Goal: Transaction & Acquisition: Purchase product/service

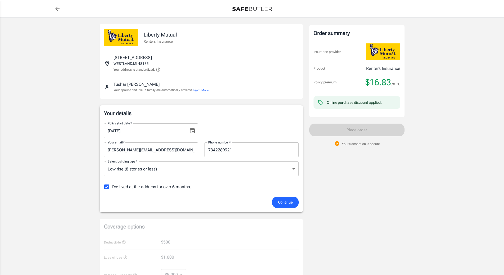
scroll to position [12, 0]
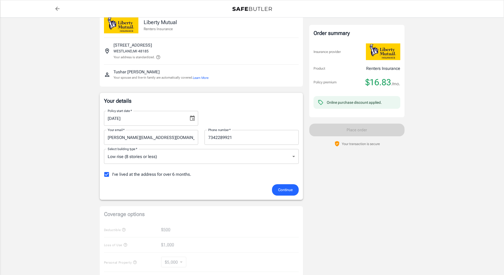
click at [194, 119] on icon "Choose date, selected date is Oct 6, 2025" at bounding box center [192, 118] width 6 height 6
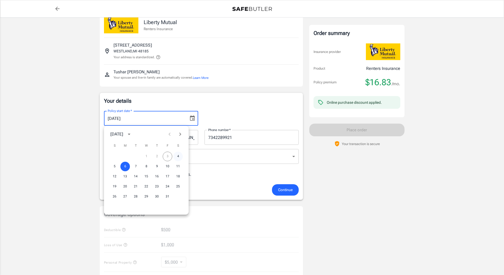
click at [178, 155] on button "4" at bounding box center [178, 157] width 10 height 10
type input "[DATE]"
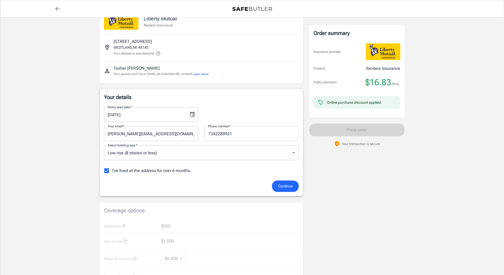
scroll to position [14, 0]
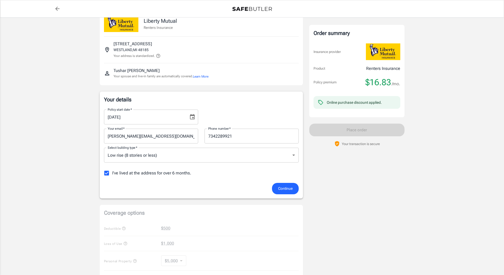
click at [106, 174] on input "I've lived at the address for over 6 months." at bounding box center [106, 173] width 11 height 11
checkbox input "false"
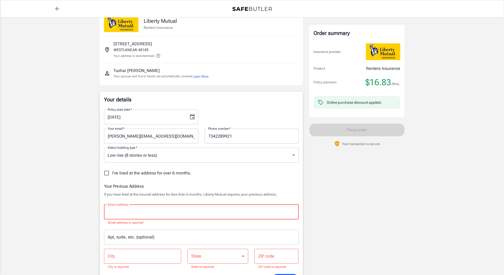
click at [158, 213] on input "Street address" at bounding box center [201, 212] width 190 height 10
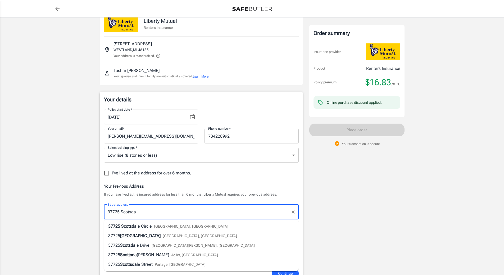
click at [155, 227] on span "[GEOGRAPHIC_DATA], [GEOGRAPHIC_DATA]" at bounding box center [191, 226] width 74 height 4
type input "[STREET_ADDRESS]"
type input "Westland"
select select "MI"
type input "48185"
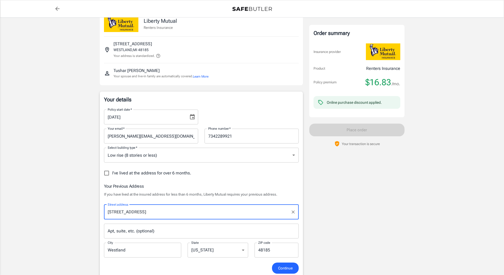
type input "[STREET_ADDRESS]"
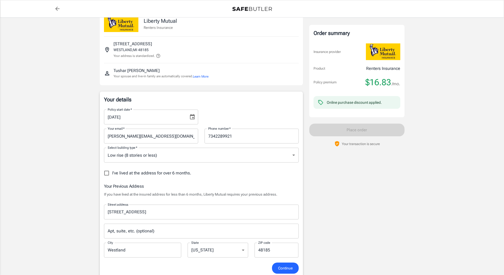
click at [134, 230] on input "Apt, suite, etc. (optional)" at bounding box center [201, 231] width 195 height 15
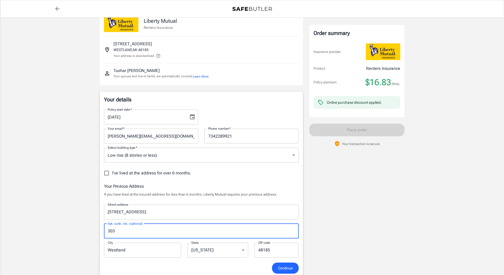
type input "303"
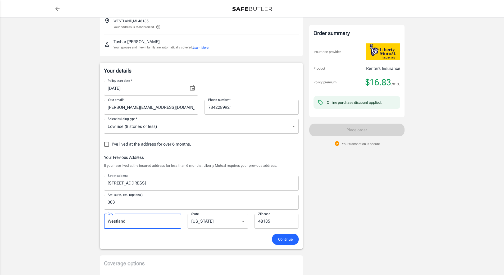
scroll to position [93, 0]
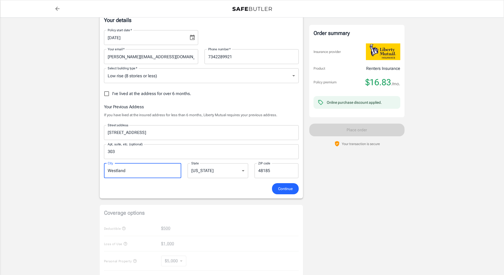
click at [283, 190] on span "Continue" at bounding box center [285, 189] width 15 height 7
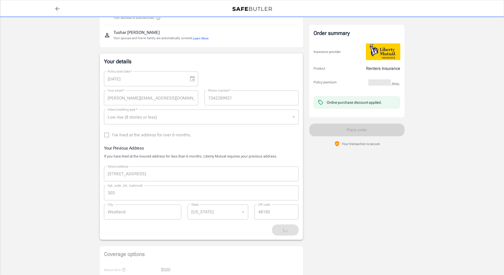
scroll to position [0, 0]
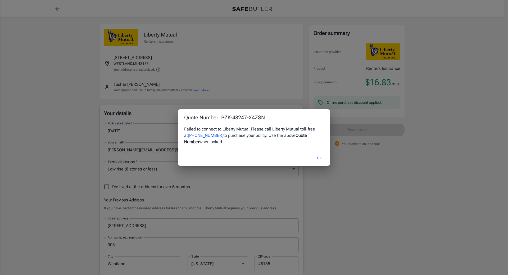
click at [316, 158] on button "OK" at bounding box center [319, 157] width 17 height 11
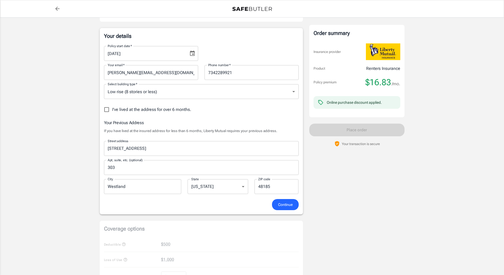
scroll to position [79, 0]
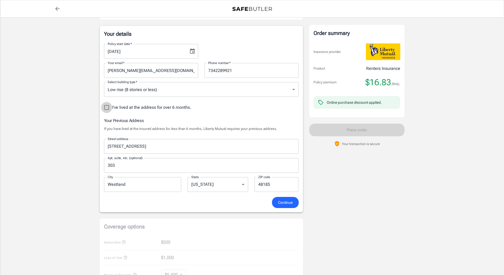
click at [105, 108] on input "I've lived at the address for over 6 months." at bounding box center [106, 107] width 11 height 11
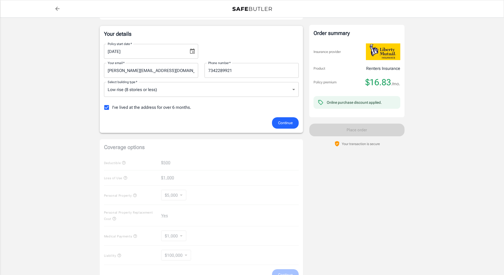
scroll to position [0, 0]
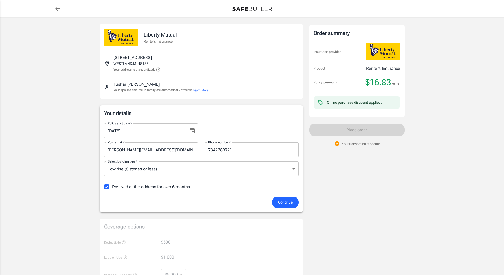
click at [104, 186] on input "I've lived at the address for over 6 months." at bounding box center [106, 186] width 11 height 11
checkbox input "false"
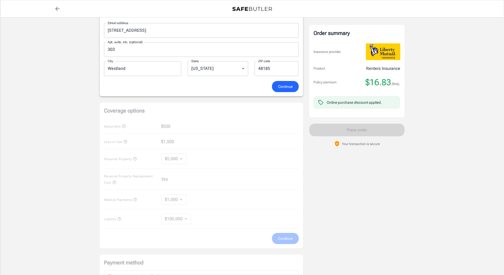
scroll to position [93, 0]
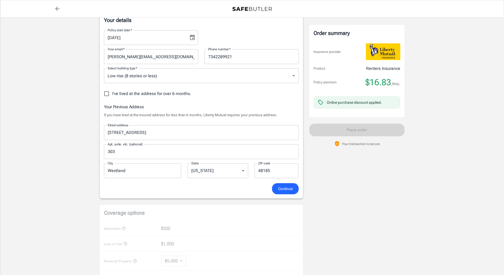
click at [286, 191] on span "Continue" at bounding box center [285, 189] width 15 height 7
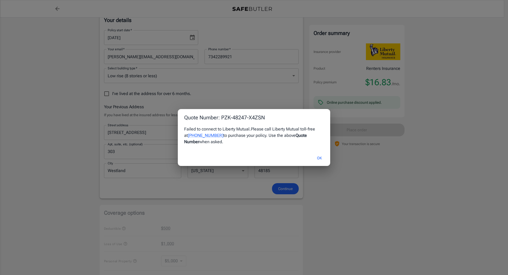
click at [321, 156] on button "OK" at bounding box center [319, 157] width 17 height 11
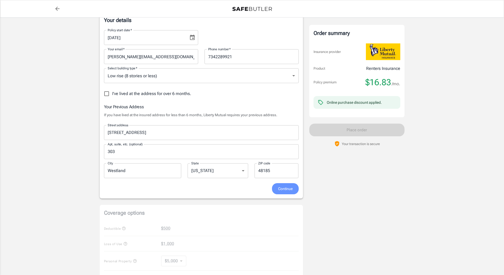
click at [279, 192] on button "Continue" at bounding box center [285, 188] width 27 height 11
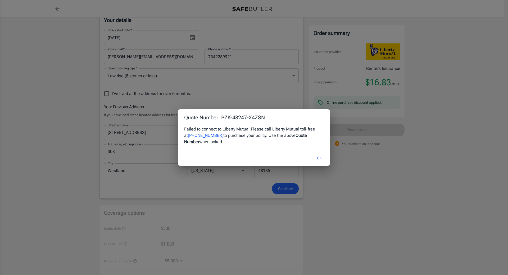
click at [178, 134] on div "Failed to connect to Liberty Mutual. Please call Liberty Mutual toll-free at [P…" at bounding box center [254, 138] width 152 height 24
drag, startPoint x: 183, startPoint y: 135, endPoint x: 210, endPoint y: 135, distance: 26.7
click at [210, 135] on div "Failed to connect to Liberty Mutual. Please call Liberty Mutual toll-free at [P…" at bounding box center [254, 138] width 152 height 24
drag, startPoint x: 265, startPoint y: 118, endPoint x: 222, endPoint y: 118, distance: 42.6
click at [222, 118] on h2 "Quote Number: PZK-48247-X4ZSN" at bounding box center [254, 117] width 152 height 17
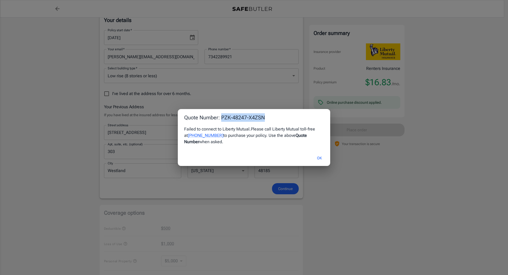
copy h2 "PZK-48247-X4ZSN"
click at [365, 158] on div "Quote Number: PZK-48247-X4ZSN Failed to connect to Liberty Mutual. Please call …" at bounding box center [254, 137] width 508 height 275
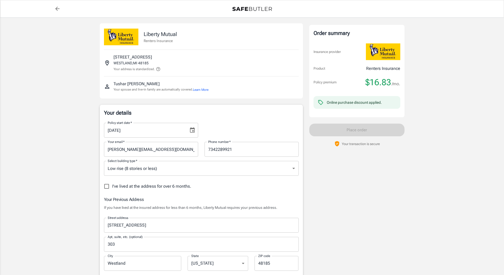
scroll to position [0, 0]
click at [417, 165] on div "Policy premium $ 16.83 /mo Liberty Mutual Renters Insurance [STREET_ADDRESS] Yo…" at bounding box center [252, 280] width 504 height 526
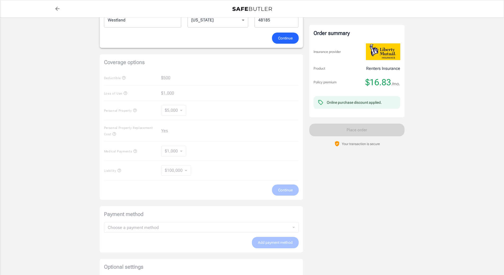
scroll to position [305, 0]
